Goal: Check status: Check status

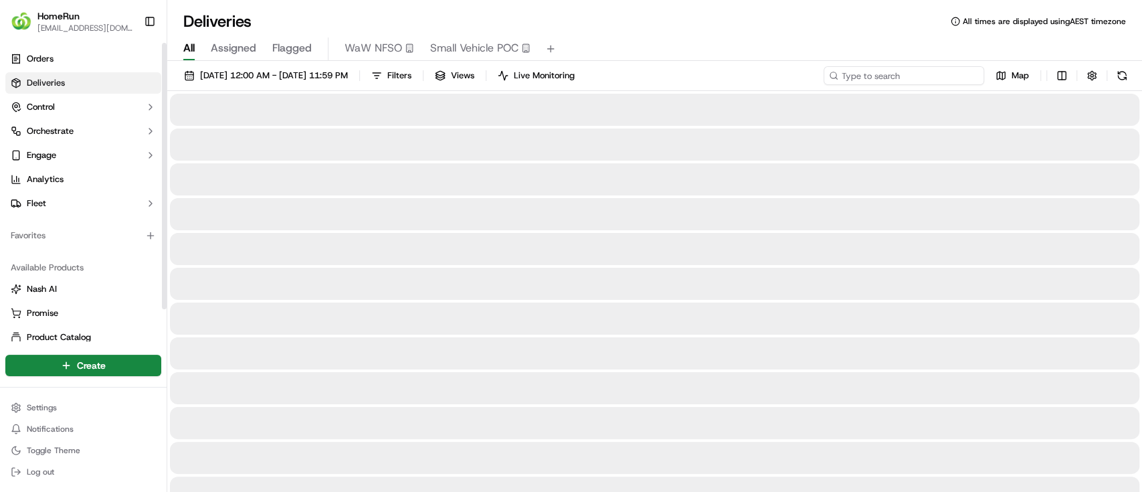
click at [941, 74] on input at bounding box center [904, 75] width 161 height 19
click at [898, 74] on input at bounding box center [904, 75] width 161 height 19
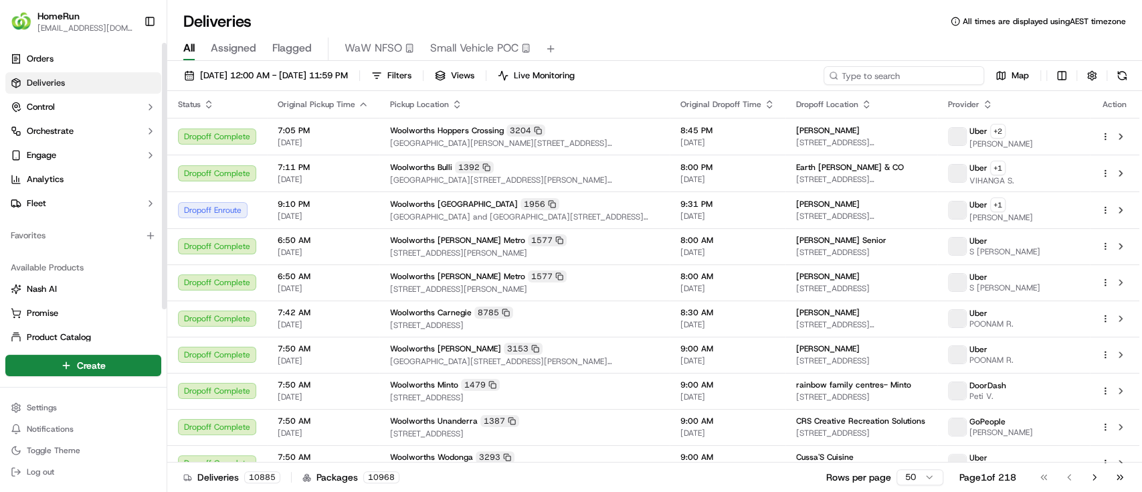
click at [898, 74] on input at bounding box center [904, 75] width 161 height 19
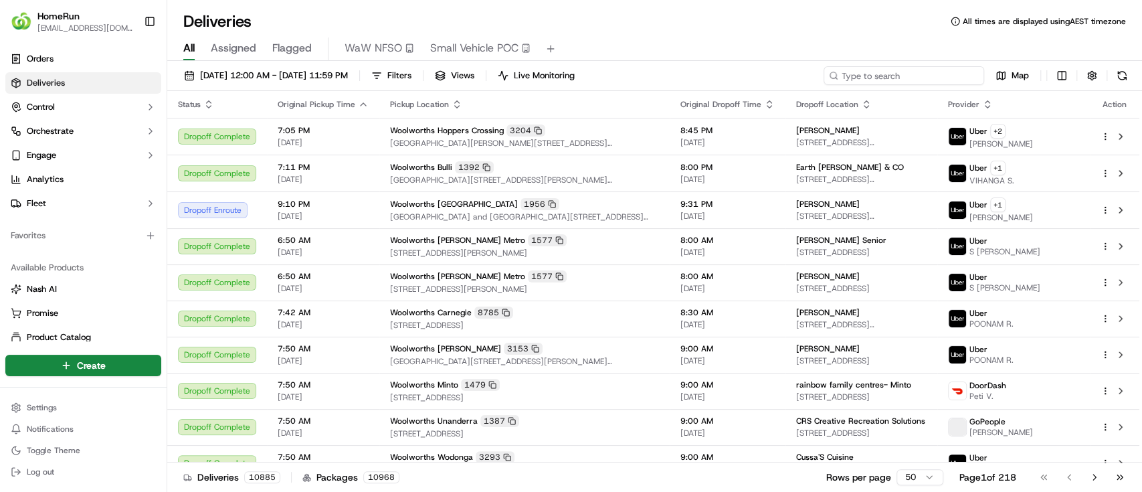
paste input "269869177"
type input "269869177"
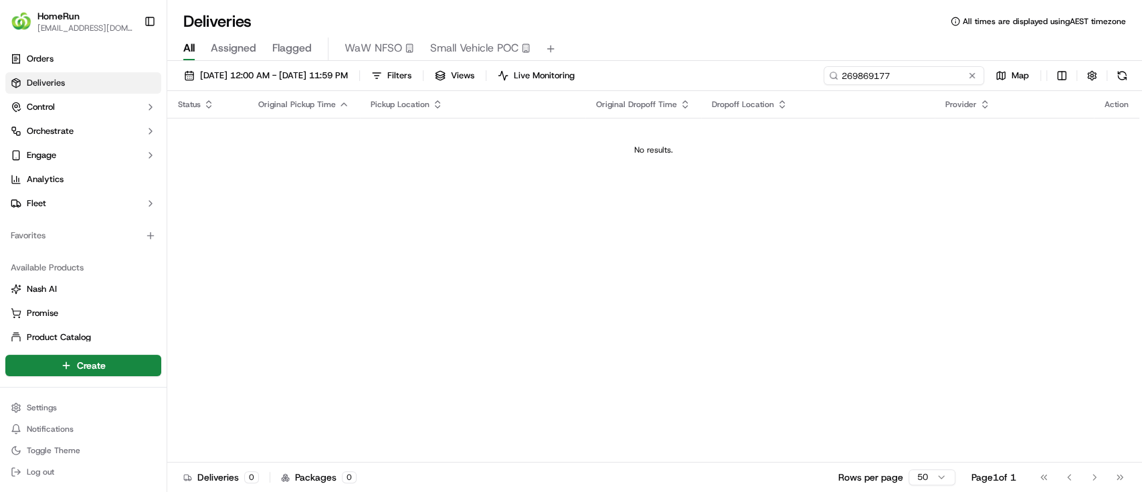
click at [886, 76] on input "269869177" at bounding box center [904, 75] width 161 height 19
click at [321, 77] on span "18/09/2025 12:00 AM - 18/09/2025 11:59 PM" at bounding box center [274, 76] width 148 height 12
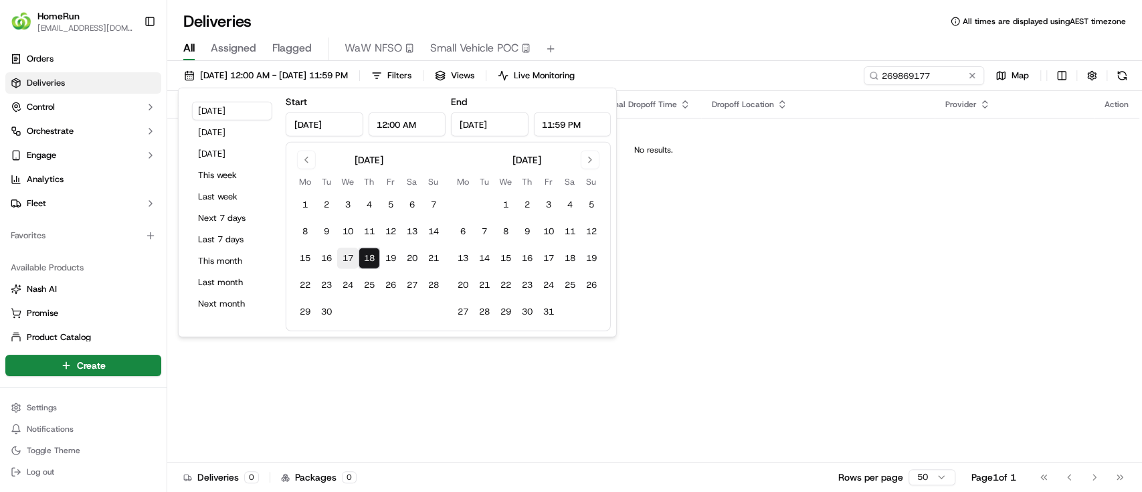
click at [351, 260] on button "17" at bounding box center [347, 258] width 21 height 21
type input "Sep 17, 2025"
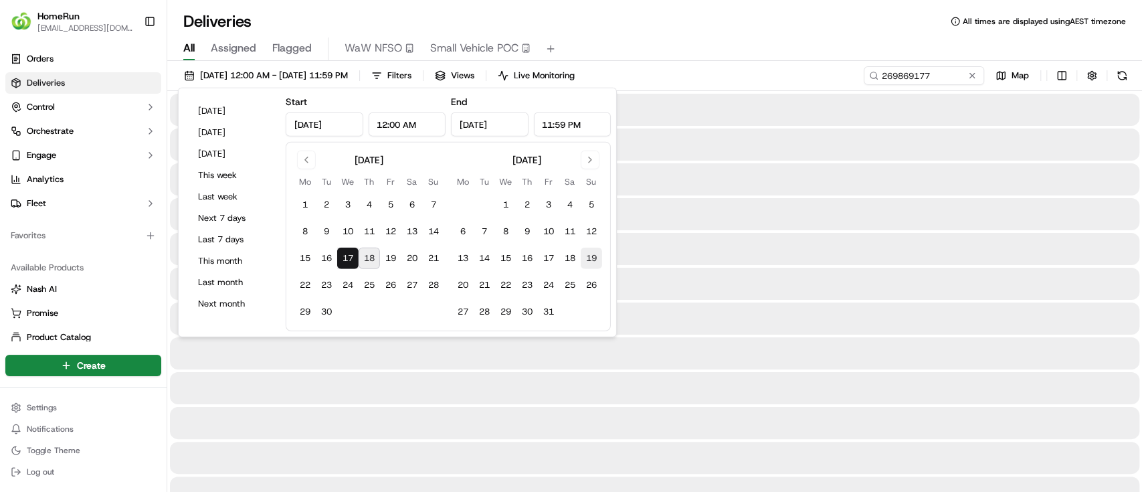
click at [589, 259] on button "19" at bounding box center [591, 258] width 21 height 21
type input "Oct 19, 2025"
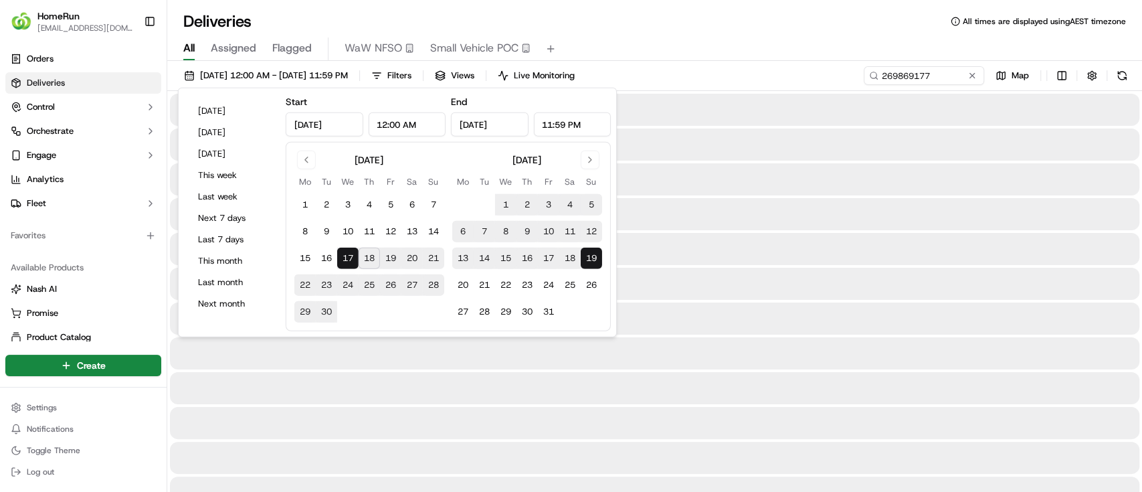
click at [695, 72] on div "17/09/2025 12:00 AM - 19/10/2025 11:59 PM Filters Views Live Monitoring 2698691…" at bounding box center [654, 78] width 975 height 25
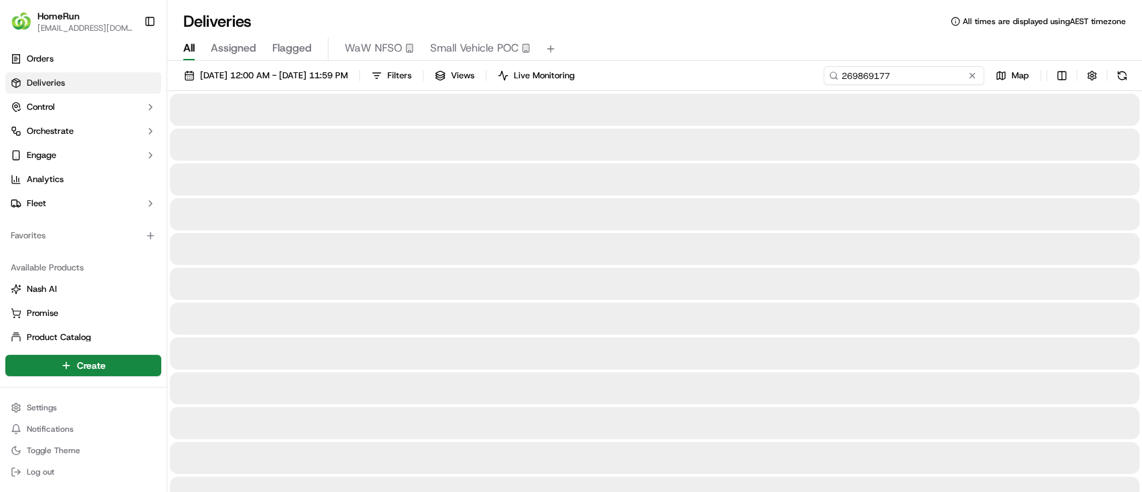
click at [943, 77] on input "269869177" at bounding box center [904, 75] width 161 height 19
